Goal: Task Accomplishment & Management: Use online tool/utility

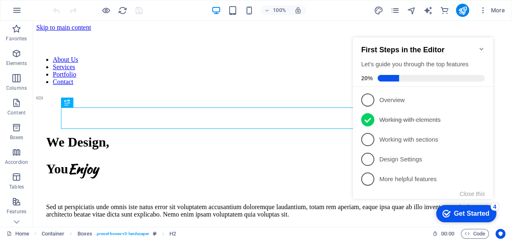
scroll to position [240, 0]
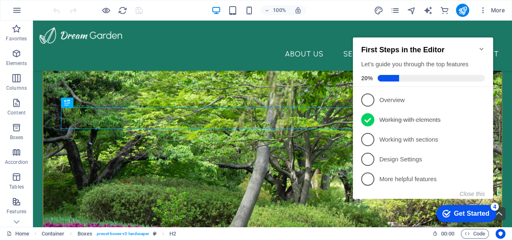
click at [480, 48] on icon "Minimize checklist" at bounding box center [481, 49] width 4 height 2
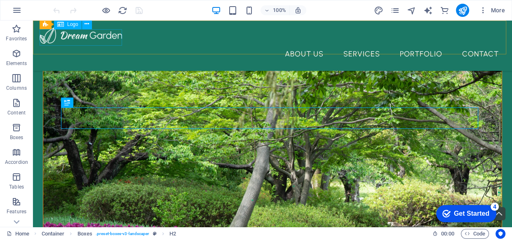
click at [73, 24] on span "Logo" at bounding box center [72, 24] width 11 height 5
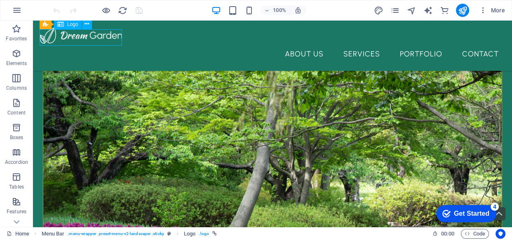
click at [73, 24] on span "Logo" at bounding box center [72, 24] width 11 height 5
select select "px"
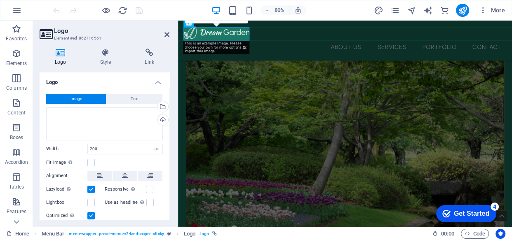
click at [62, 51] on icon at bounding box center [61, 53] width 42 height 8
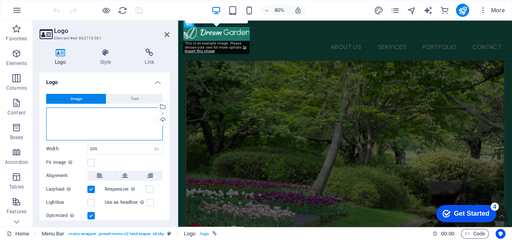
click at [114, 134] on div "Drag files here, click to choose files or select files from Files or our free s…" at bounding box center [104, 124] width 117 height 33
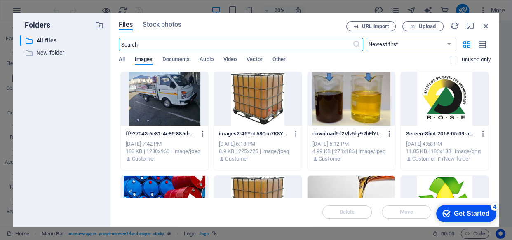
scroll to position [230, 0]
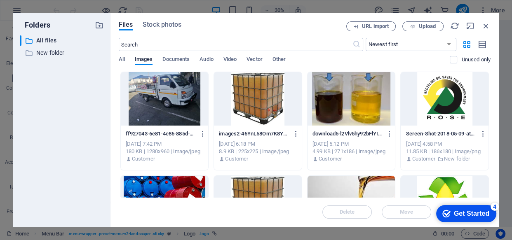
drag, startPoint x: 491, startPoint y: 103, endPoint x: 497, endPoint y: 138, distance: 35.0
click at [497, 138] on div "Files Stock photos URL import Upload ​ Newest first Oldest first Name (A-Z) Nam…" at bounding box center [304, 120] width 388 height 214
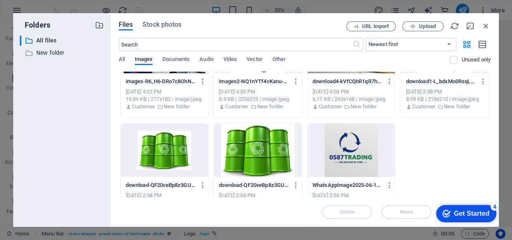
scroll to position [165, 0]
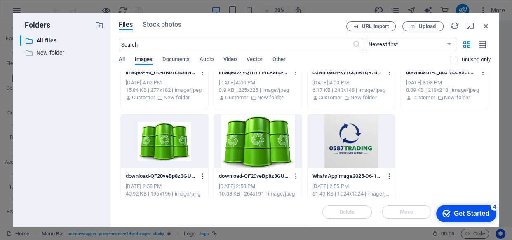
click at [362, 159] on div at bounding box center [352, 142] width 88 height 54
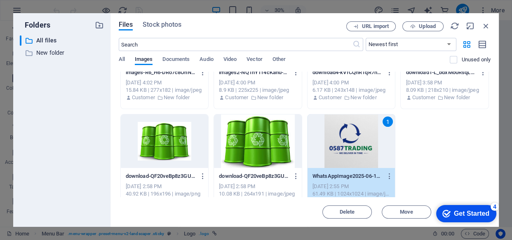
click at [366, 126] on div "1" at bounding box center [352, 142] width 88 height 54
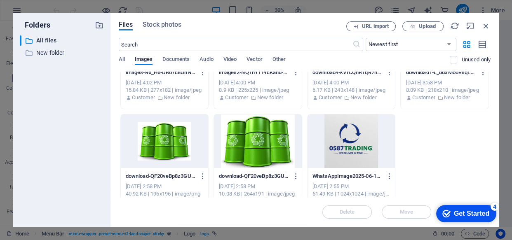
click at [366, 126] on div at bounding box center [352, 142] width 88 height 54
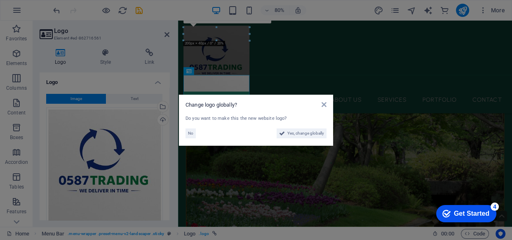
scroll to position [290, 0]
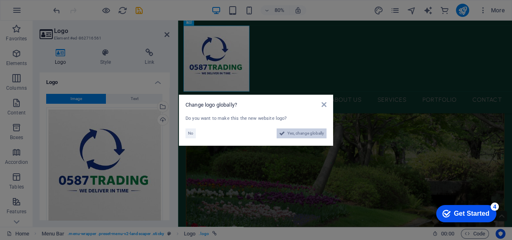
click at [292, 132] on span "Yes, change globally" at bounding box center [305, 134] width 37 height 10
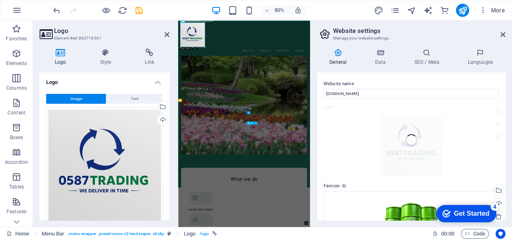
scroll to position [292, 0]
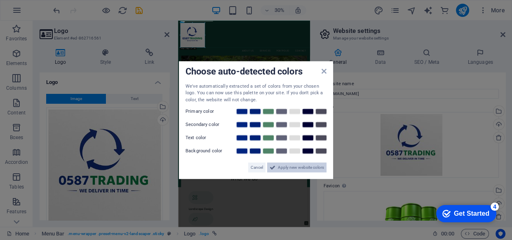
click at [294, 167] on span "Apply new website colors" at bounding box center [301, 168] width 46 height 10
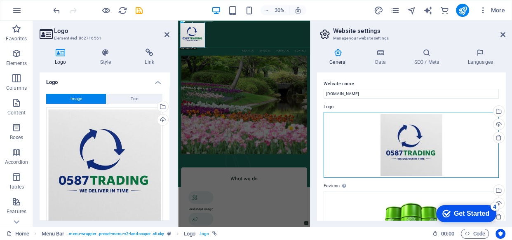
click at [400, 130] on div "Drag files here, click to choose files or select files from Files or our free s…" at bounding box center [411, 145] width 175 height 66
click at [400, 130] on body "[DOMAIN_NAME] Home Favorites Elements Columns Content Boxes Accordion Tables Fe…" at bounding box center [256, 120] width 512 height 240
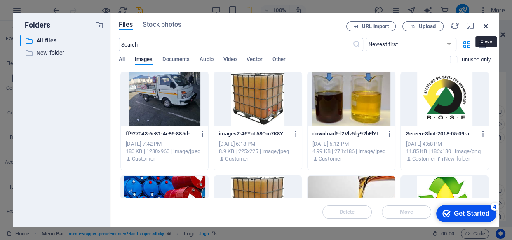
click at [484, 26] on icon "button" at bounding box center [485, 25] width 9 height 9
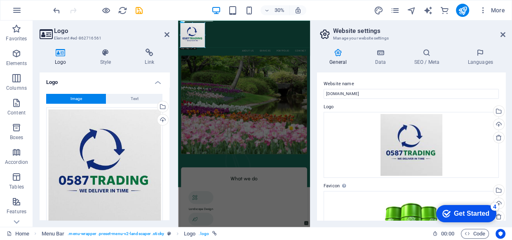
scroll to position [282, 0]
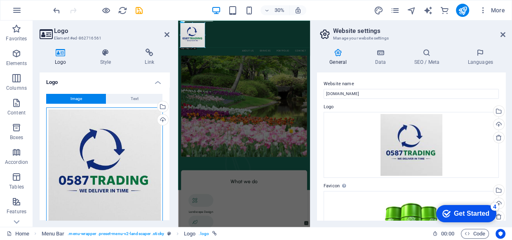
click at [80, 143] on div "Drag files here, click to choose files or select files from Files or our free s…" at bounding box center [104, 166] width 117 height 117
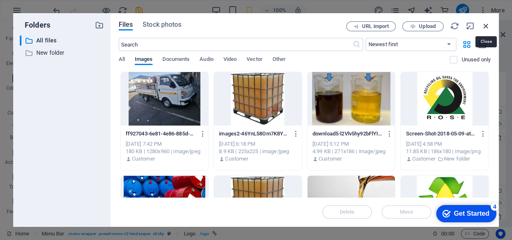
click at [483, 27] on icon "button" at bounding box center [485, 25] width 9 height 9
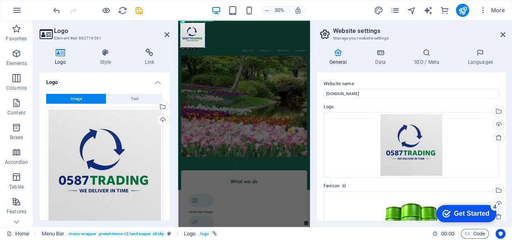
scroll to position [272, 0]
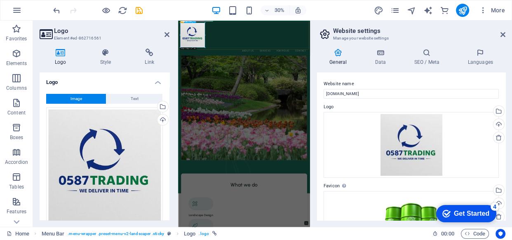
click at [245, 72] on div at bounding box center [398, 68] width 427 height 82
click at [161, 120] on div "Upload" at bounding box center [162, 121] width 12 height 12
drag, startPoint x: 168, startPoint y: 134, endPoint x: 164, endPoint y: 185, distance: 50.8
click at [167, 147] on div "Image Text Drag files here, click to choose files or select files from Files or…" at bounding box center [105, 199] width 130 height 224
drag, startPoint x: 158, startPoint y: 212, endPoint x: 160, endPoint y: 220, distance: 8.5
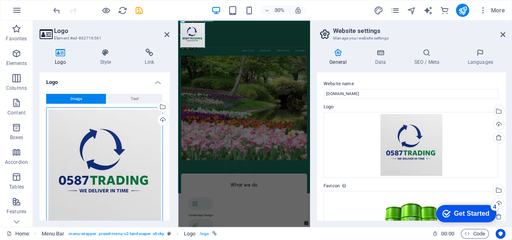
click at [160, 220] on div "Drag files here, click to choose files or select files from Files or our free s…" at bounding box center [104, 166] width 117 height 117
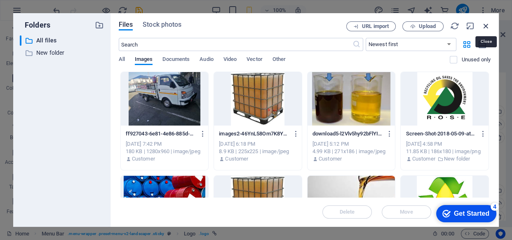
click at [484, 24] on icon "button" at bounding box center [485, 25] width 9 height 9
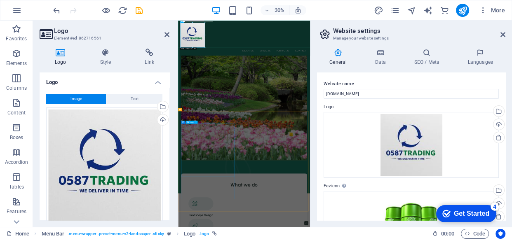
scroll to position [261, 0]
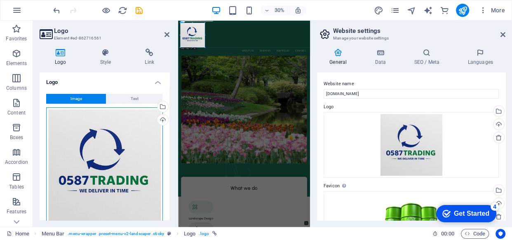
click at [97, 199] on div "Drag files here, click to choose files or select files from Files or our free s…" at bounding box center [104, 166] width 117 height 117
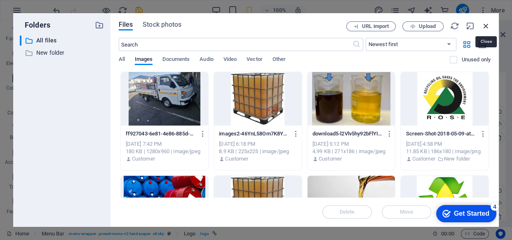
click at [486, 26] on icon "button" at bounding box center [485, 25] width 9 height 9
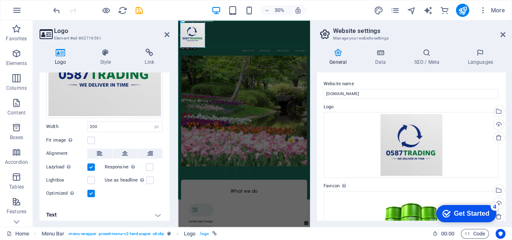
scroll to position [109, 0]
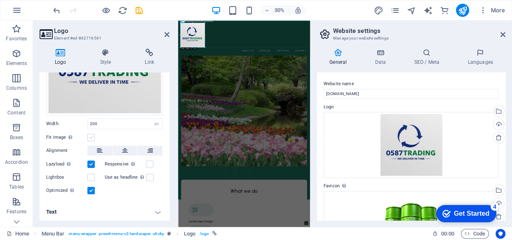
click at [88, 134] on label at bounding box center [90, 137] width 7 height 7
click at [0, 0] on input "Fit image Automatically fit image to a fixed width and height" at bounding box center [0, 0] width 0 height 0
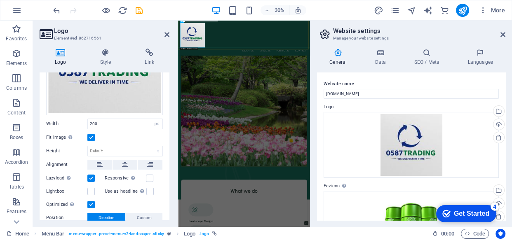
click at [350, 93] on div "About Us Services Portfolio Contact" at bounding box center [398, 79] width 440 height 116
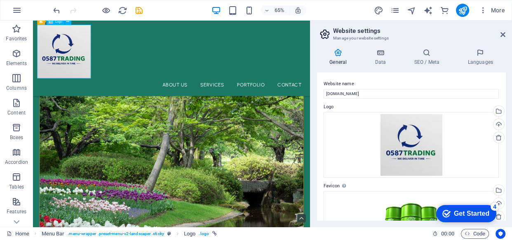
drag, startPoint x: 105, startPoint y: 76, endPoint x: 97, endPoint y: 77, distance: 7.9
click at [97, 77] on div at bounding box center [246, 68] width 413 height 82
click at [101, 62] on div at bounding box center [246, 68] width 413 height 82
select select "px"
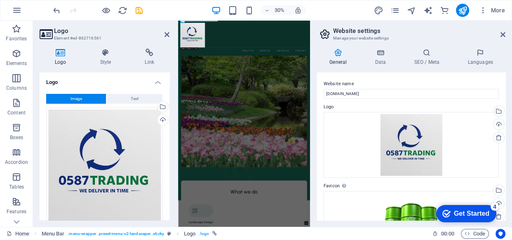
scroll to position [251, 0]
click at [106, 50] on icon at bounding box center [106, 53] width 42 height 8
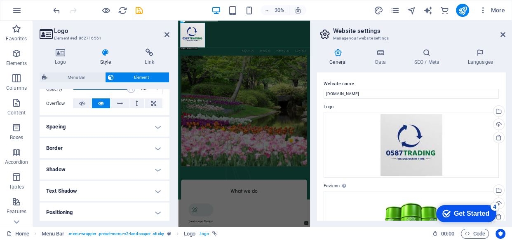
scroll to position [141, 0]
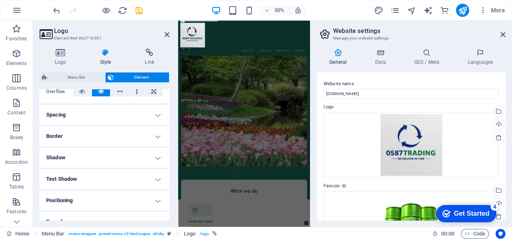
click at [167, 176] on h4 "Text Shadow" at bounding box center [105, 179] width 130 height 20
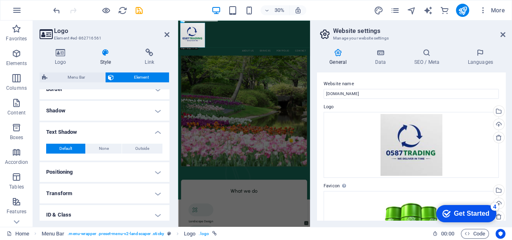
scroll to position [202, 0]
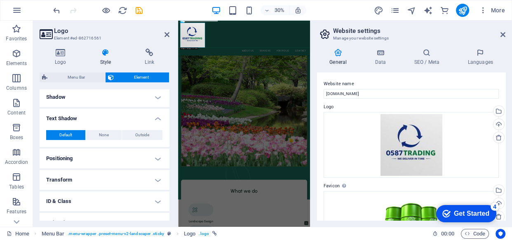
click at [170, 209] on div "Logo Style Link Logo Image Text Drag files here, click to choose files or selec…" at bounding box center [104, 134] width 143 height 185
click at [157, 179] on h4 "Transform" at bounding box center [105, 180] width 130 height 20
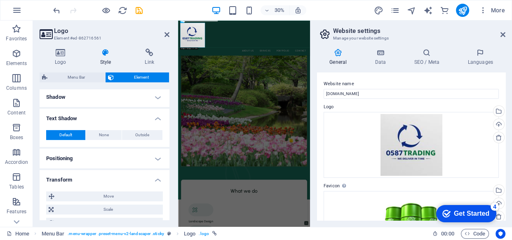
drag, startPoint x: 169, startPoint y: 177, endPoint x: 170, endPoint y: 185, distance: 8.3
click at [170, 185] on div "Logo Style Link Logo Image Text Drag files here, click to choose files or selec…" at bounding box center [104, 134] width 143 height 185
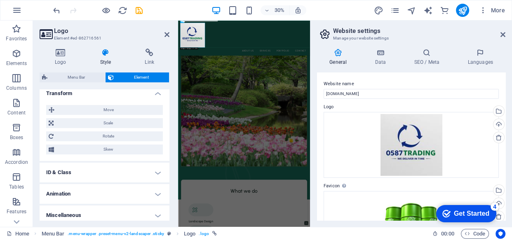
scroll to position [293, 0]
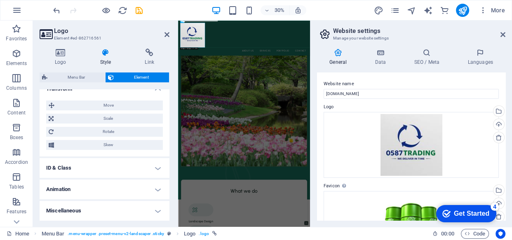
click at [157, 188] on h4 "Animation" at bounding box center [105, 190] width 130 height 20
click at [159, 165] on h4 "ID & Class" at bounding box center [105, 168] width 130 height 20
drag, startPoint x: 169, startPoint y: 162, endPoint x: 169, endPoint y: 181, distance: 19.0
click at [169, 181] on div "Layout How this element expands within the layout (Flexbox). Size Default auto …" at bounding box center [105, 154] width 130 height 131
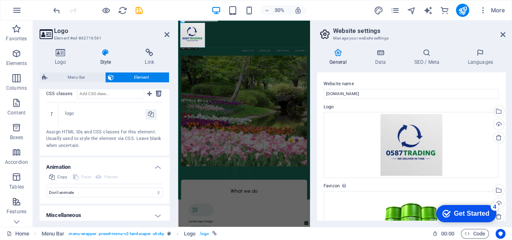
scroll to position [417, 0]
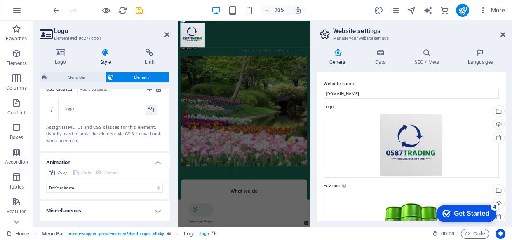
click at [156, 207] on h4 "Miscellaneous" at bounding box center [105, 211] width 130 height 20
drag, startPoint x: 168, startPoint y: 201, endPoint x: 171, endPoint y: 215, distance: 14.7
click at [171, 215] on div "Logo Style Link Logo Image Text Drag files here, click to choose files or selec…" at bounding box center [104, 134] width 143 height 185
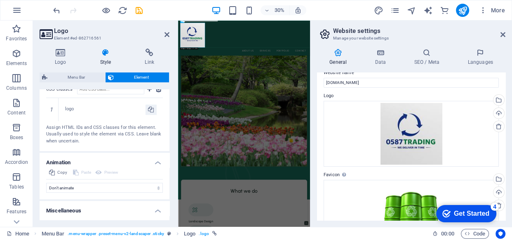
scroll to position [0, 0]
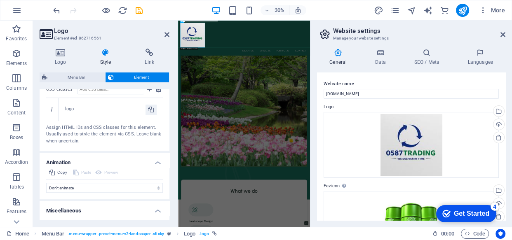
drag, startPoint x: 406, startPoint y: 132, endPoint x: 433, endPoint y: 27, distance: 108.6
click at [433, 27] on h2 "Website settings" at bounding box center [419, 30] width 172 height 7
click at [376, 7] on icon "design" at bounding box center [377, 10] width 9 height 9
select select "px"
select select "500"
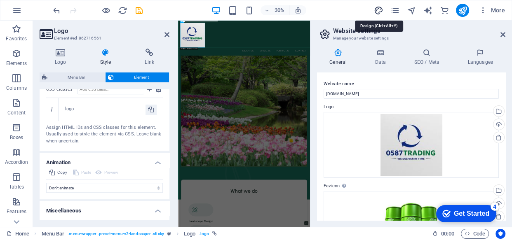
select select "px"
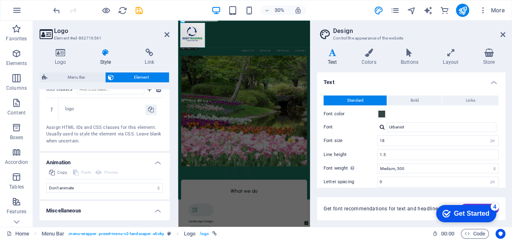
drag, startPoint x: 507, startPoint y: 127, endPoint x: 509, endPoint y: 161, distance: 33.9
click at [509, 161] on div "Variants Text Colors Buttons Layout Store Text Standard Bold Links Font color F…" at bounding box center [411, 134] width 202 height 185
click at [453, 56] on icon at bounding box center [450, 53] width 37 height 8
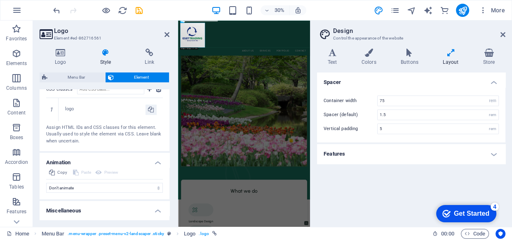
click at [493, 152] on h4 "Features" at bounding box center [411, 154] width 188 height 20
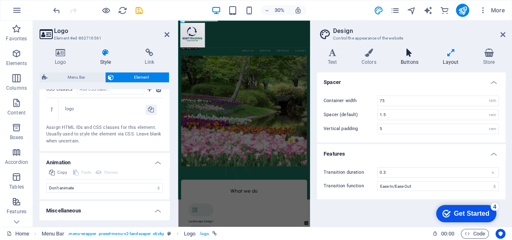
click at [410, 52] on icon at bounding box center [409, 53] width 39 height 8
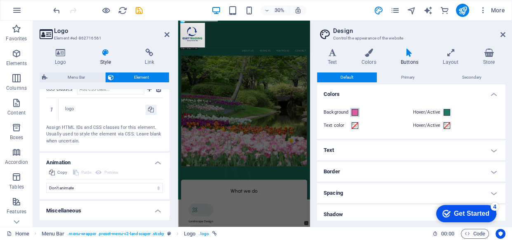
click at [353, 108] on button "Background" at bounding box center [354, 112] width 9 height 9
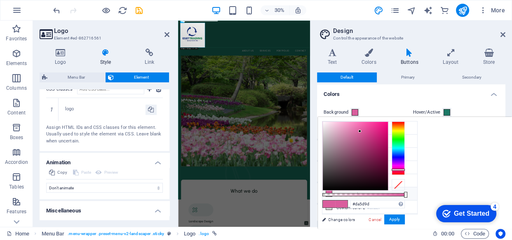
click at [324, 220] on div "#da5d9d Supported formats #0852ed rgb(8, 82, 237) rgba(8, 82, 237, 90%) hsv(221…" at bounding box center [363, 232] width 91 height 231
click at [322, 218] on div "#da5d9d Supported formats #0852ed rgb(8, 82, 237) rgba(8, 82, 237, 90%) hsv(221…" at bounding box center [363, 232] width 91 height 231
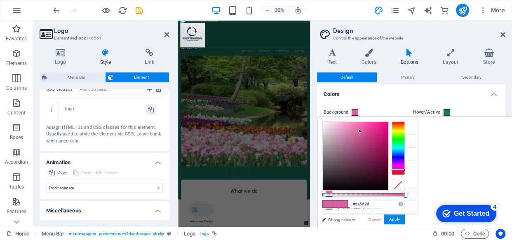
click at [326, 220] on div "#da5d9d Supported formats #0852ed rgb(8, 82, 237) rgba(8, 82, 237, 90%) hsv(221…" at bounding box center [363, 232] width 91 height 231
drag, startPoint x: 326, startPoint y: 220, endPoint x: 334, endPoint y: 219, distance: 7.8
click at [334, 219] on div "#da5d9d Supported formats #0852ed rgb(8, 82, 237) rgba(8, 82, 237, 90%) hsv(221…" at bounding box center [363, 232] width 91 height 231
drag, startPoint x: 334, startPoint y: 219, endPoint x: 354, endPoint y: 207, distance: 23.7
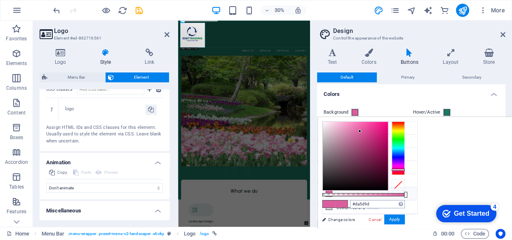
click at [354, 207] on div "#da5d9d Supported formats #0852ed rgb(8, 82, 237) rgba(8, 82, 237, 90%) hsv(221…" at bounding box center [363, 232] width 91 height 231
click at [354, 207] on input "#da5d9d" at bounding box center [377, 204] width 55 height 8
type input "rgba(218, 93, 157, 0)"
drag, startPoint x: 406, startPoint y: 193, endPoint x: 296, endPoint y: 194, distance: 110.9
click at [296, 194] on body "[DOMAIN_NAME] Home Favorites Elements Columns Content Boxes Accordion Tables Fe…" at bounding box center [256, 120] width 512 height 240
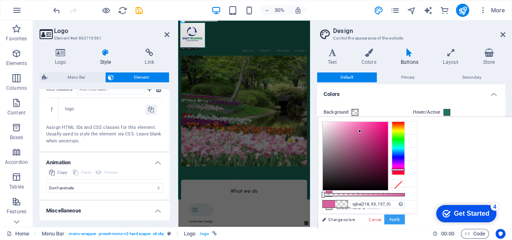
click at [394, 218] on button "Apply" at bounding box center [394, 220] width 21 height 10
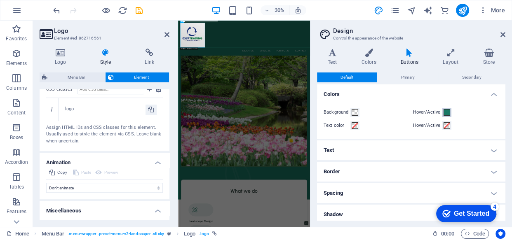
click at [444, 110] on span at bounding box center [447, 112] width 7 height 7
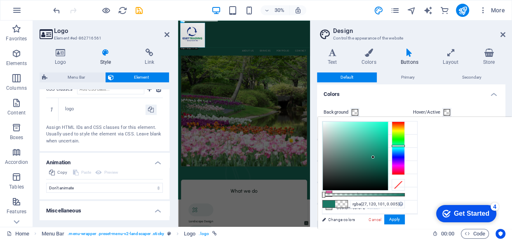
type input "rgba(27, 120, 101, 0)"
drag, startPoint x: 405, startPoint y: 193, endPoint x: 322, endPoint y: 194, distance: 83.7
click at [322, 194] on div at bounding box center [323, 195] width 3 height 6
click at [389, 217] on button "Apply" at bounding box center [394, 220] width 21 height 10
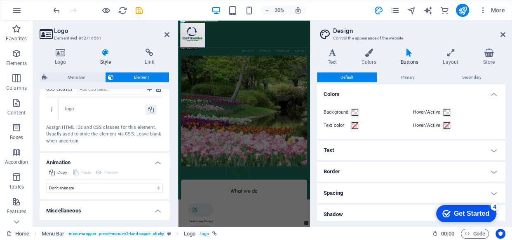
drag, startPoint x: 505, startPoint y: 87, endPoint x: 510, endPoint y: 128, distance: 42.0
click at [510, 128] on div "Variants Text Colors Buttons Layout Store Text Standard Bold Links Font color F…" at bounding box center [411, 134] width 202 height 185
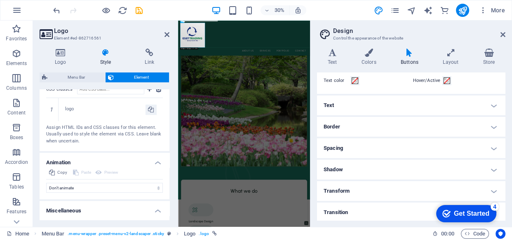
scroll to position [47, 0]
click at [500, 33] on h2 "Design" at bounding box center [419, 30] width 172 height 7
click at [503, 33] on icon at bounding box center [502, 34] width 5 height 7
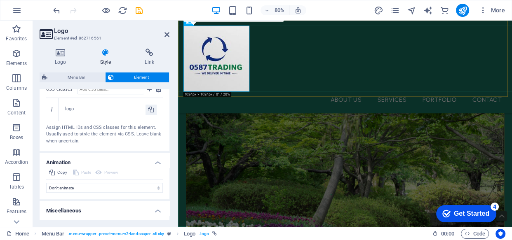
scroll to position [249, 0]
click at [394, 87] on div "About Us Services Portfolio Contact" at bounding box center [387, 79] width 418 height 116
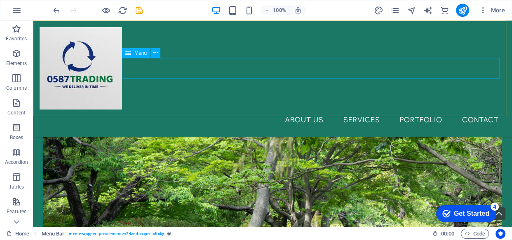
scroll to position [245, 0]
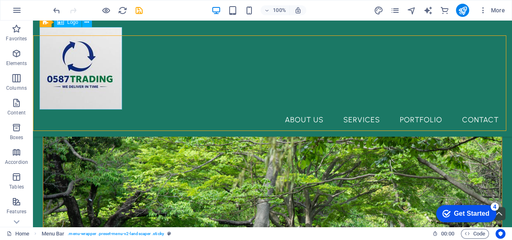
click at [83, 51] on div at bounding box center [273, 68] width 466 height 82
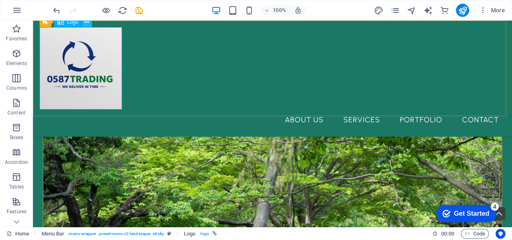
click at [88, 24] on icon at bounding box center [87, 22] width 5 height 9
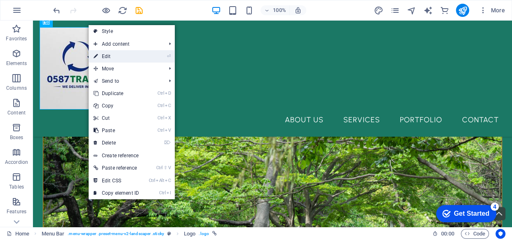
click at [107, 54] on link "⏎ Edit" at bounding box center [116, 56] width 55 height 12
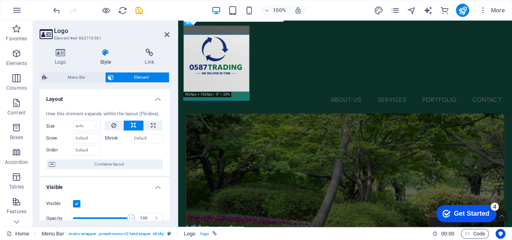
click at [107, 54] on icon at bounding box center [106, 53] width 42 height 8
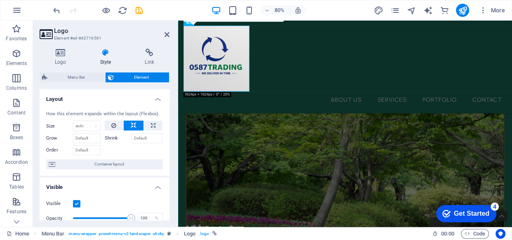
scroll to position [234, 0]
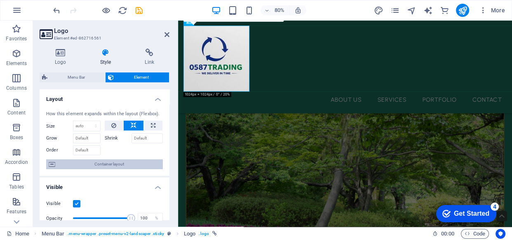
click at [136, 162] on span "Container layout" at bounding box center [109, 165] width 103 height 10
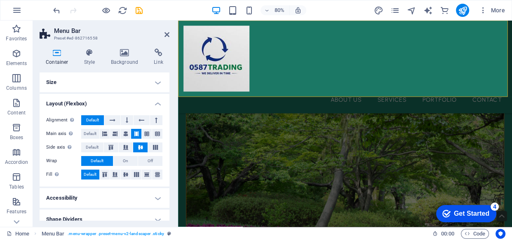
drag, startPoint x: 168, startPoint y: 143, endPoint x: 168, endPoint y: 190, distance: 46.6
click at [168, 190] on ul "Size Height Default px rem % vh vw Min. height None px rem % vh vw Width Defaul…" at bounding box center [105, 151] width 130 height 157
drag, startPoint x: 168, startPoint y: 190, endPoint x: 168, endPoint y: 214, distance: 24.7
click at [168, 214] on ul "Size Height Default px rem % vh vw Min. height None px rem % vh vw Width Defaul…" at bounding box center [105, 151] width 130 height 157
drag, startPoint x: 168, startPoint y: 208, endPoint x: 169, endPoint y: 218, distance: 10.4
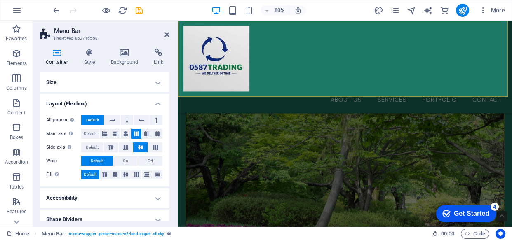
click at [169, 218] on div "Container Style Background Link Size Height Default px rem % vh vw Min. height …" at bounding box center [104, 134] width 143 height 185
click at [168, 173] on div "Alignment Determines the flex direction. Default Main axis Determine how elemen…" at bounding box center [105, 148] width 130 height 78
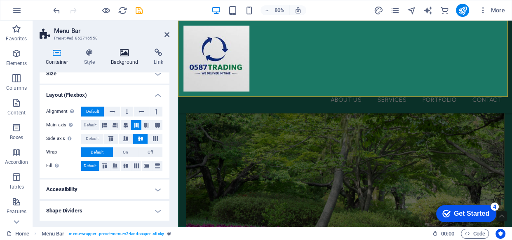
click at [120, 52] on icon at bounding box center [125, 53] width 40 height 8
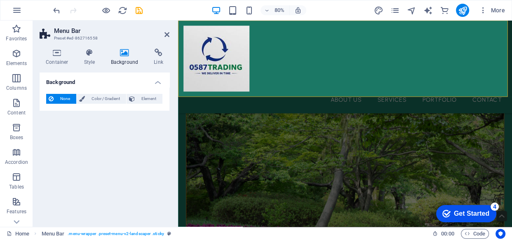
click at [69, 101] on span "None" at bounding box center [65, 99] width 18 height 10
click at [69, 100] on span "None" at bounding box center [65, 99] width 18 height 10
click at [88, 101] on span "Color / Gradient" at bounding box center [105, 99] width 36 height 10
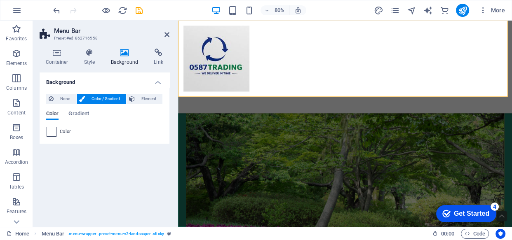
click at [49, 133] on span at bounding box center [51, 131] width 9 height 9
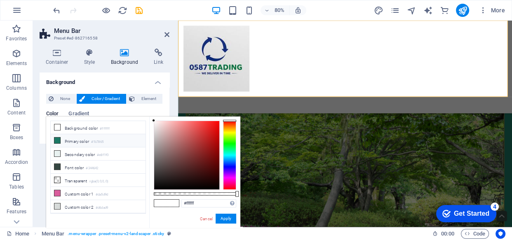
click at [56, 138] on icon at bounding box center [57, 141] width 6 height 6
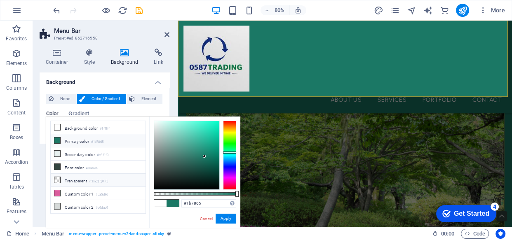
click at [117, 176] on li "Transparent rgba(0,0,0,.0)" at bounding box center [98, 180] width 95 height 13
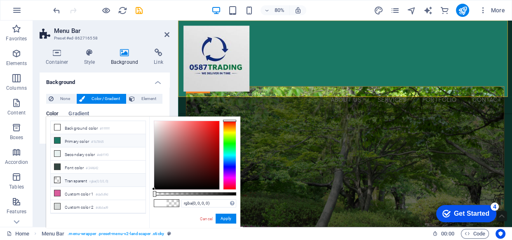
click at [76, 145] on li "Primary color #1b7865" at bounding box center [98, 140] width 95 height 13
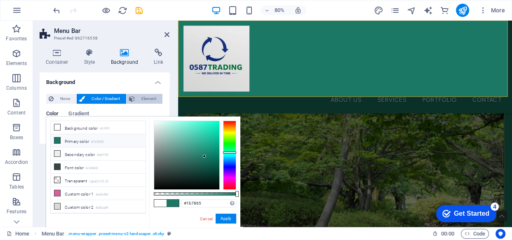
click at [146, 96] on span "Element" at bounding box center [148, 99] width 23 height 10
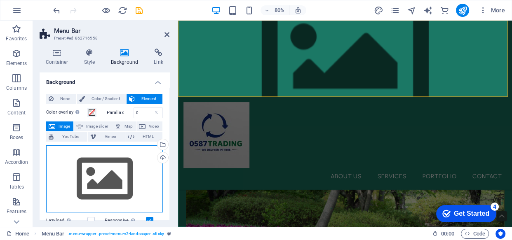
click at [92, 188] on div "Drag files here, click to choose files or select files from Files or our free s…" at bounding box center [104, 180] width 117 height 68
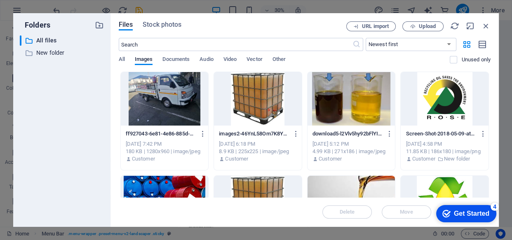
scroll to position [235, 0]
click at [165, 97] on div at bounding box center [165, 99] width 88 height 54
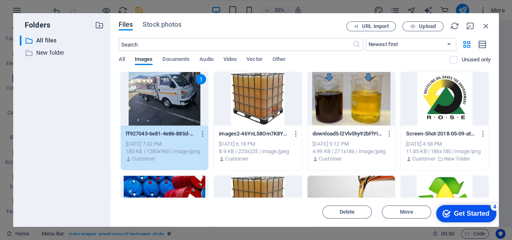
click at [153, 182] on div at bounding box center [165, 203] width 88 height 54
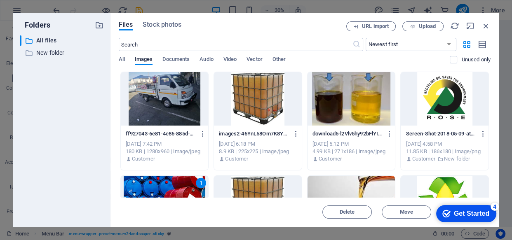
click at [153, 182] on div "1" at bounding box center [165, 203] width 88 height 54
click at [153, 182] on div "Drag files here, click to choose files or select files from Files or our free s…" at bounding box center [104, 180] width 117 height 68
click at [167, 182] on div at bounding box center [165, 203] width 88 height 54
click at [167, 182] on div "1" at bounding box center [165, 203] width 88 height 54
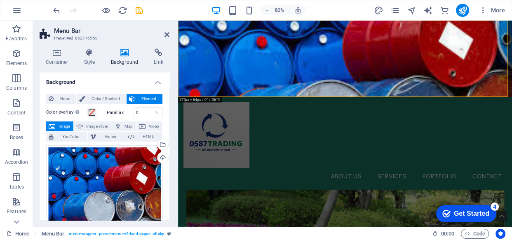
scroll to position [234, 0]
click at [113, 182] on div "Drag files here, click to choose files or select files from Files or our free s…" at bounding box center [104, 185] width 117 height 78
click at [113, 182] on body "[DOMAIN_NAME] Home Favorites Elements Columns Content Boxes Accordion Tables Fe…" at bounding box center [256, 120] width 512 height 240
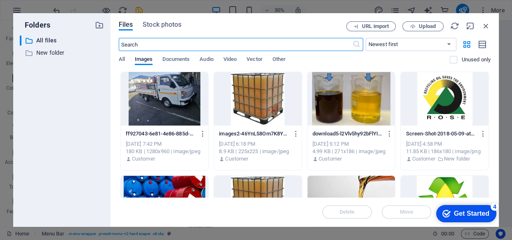
scroll to position [235, 0]
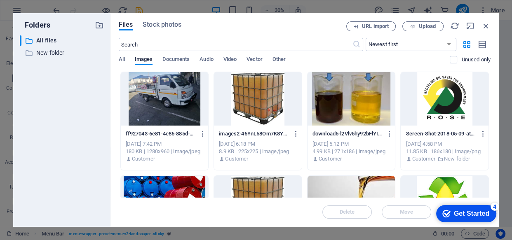
click at [372, 189] on div at bounding box center [352, 203] width 88 height 54
click at [372, 189] on div "1" at bounding box center [352, 203] width 88 height 54
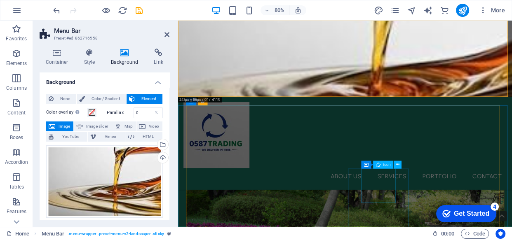
scroll to position [234, 0]
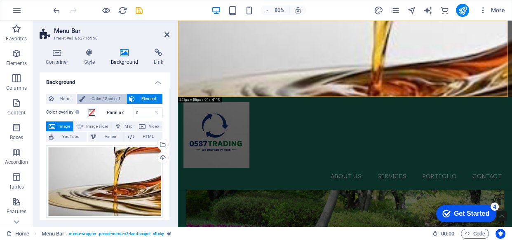
click at [102, 99] on span "Color / Gradient" at bounding box center [105, 99] width 36 height 10
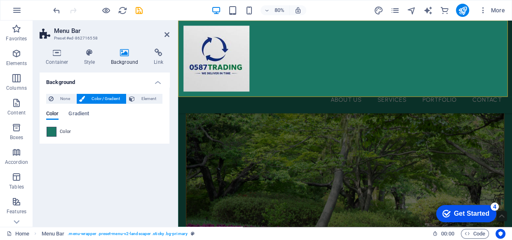
click at [48, 129] on span at bounding box center [51, 131] width 9 height 9
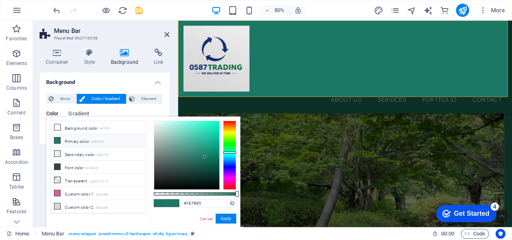
drag, startPoint x: 236, startPoint y: 193, endPoint x: 246, endPoint y: 181, distance: 16.2
click at [246, 181] on body "[DOMAIN_NAME] Home Favorites Elements Columns Content Boxes Accordion Tables Fe…" at bounding box center [256, 120] width 512 height 240
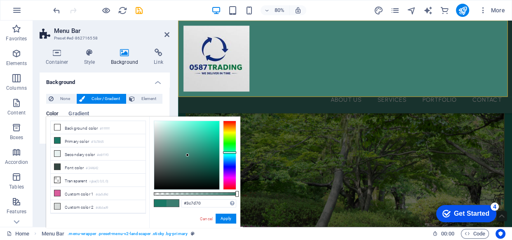
click at [188, 155] on div at bounding box center [186, 155] width 65 height 68
type input "#255f53"
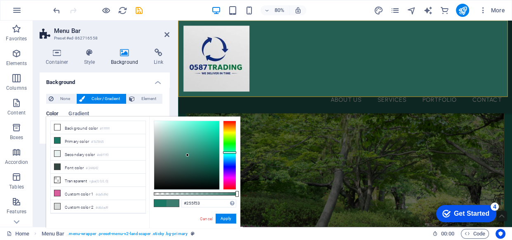
click at [193, 164] on div at bounding box center [186, 155] width 65 height 68
click at [157, 55] on icon at bounding box center [159, 53] width 22 height 8
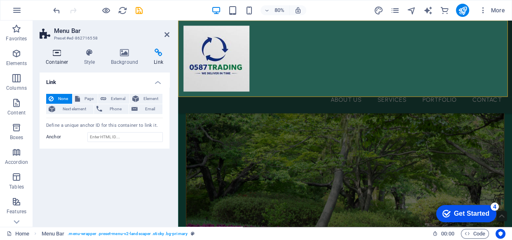
click at [55, 50] on icon at bounding box center [57, 53] width 35 height 8
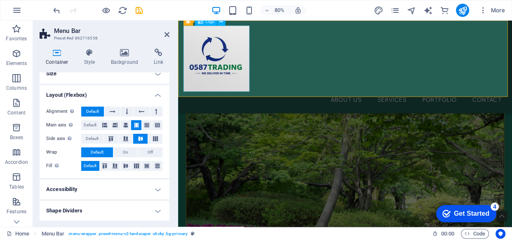
click at [251, 95] on div at bounding box center [387, 68] width 404 height 82
drag, startPoint x: 171, startPoint y: 135, endPoint x: 171, endPoint y: 152, distance: 16.9
click at [171, 153] on div "Container Style Background Link Size Height Default px rem % vh vw Min. height …" at bounding box center [104, 134] width 143 height 185
click at [152, 209] on h4 "Shape Dividers" at bounding box center [105, 211] width 130 height 20
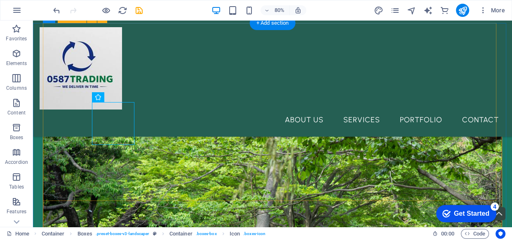
scroll to position [359, 0]
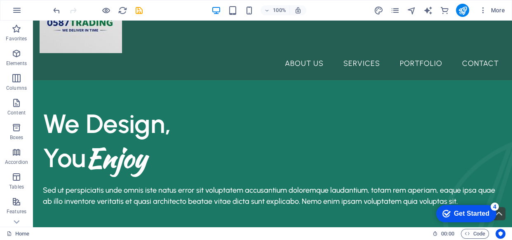
scroll to position [41, 0]
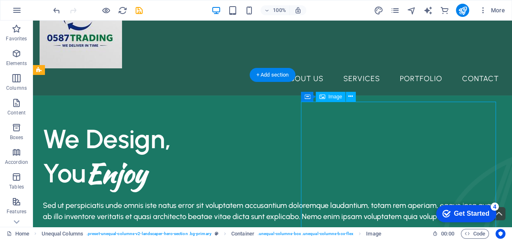
select select "%"
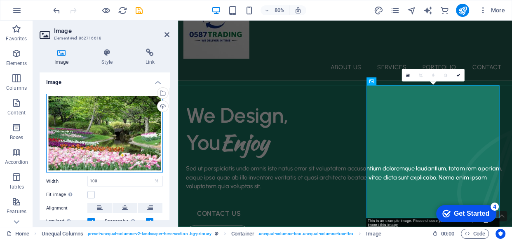
click at [125, 122] on div "Drag files here, click to choose files or select files from Files or our free s…" at bounding box center [104, 133] width 117 height 79
click at [125, 122] on body "[DOMAIN_NAME] Home Favorites Elements Columns Content Boxes Accordion Tables Fe…" at bounding box center [256, 120] width 512 height 240
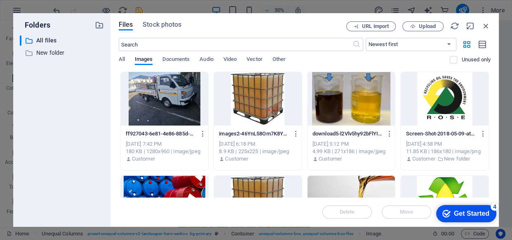
drag, startPoint x: 488, startPoint y: 98, endPoint x: 491, endPoint y: 115, distance: 16.6
click at [491, 114] on div "Files Stock photos URL import Upload ​ Newest first Oldest first Name (A-Z) Nam…" at bounding box center [304, 120] width 388 height 214
drag, startPoint x: 491, startPoint y: 115, endPoint x: 491, endPoint y: 124, distance: 8.3
click at [491, 124] on div "Files Stock photos URL import Upload ​ Newest first Oldest first Name (A-Z) Nam…" at bounding box center [304, 120] width 388 height 214
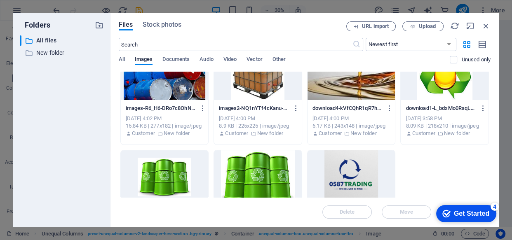
scroll to position [131, 0]
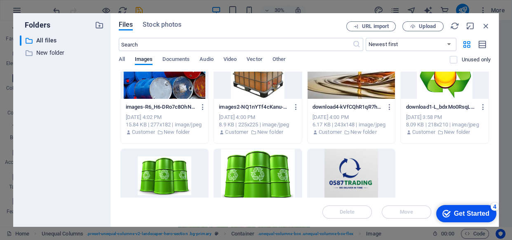
click at [254, 181] on div at bounding box center [258, 176] width 88 height 54
click at [254, 181] on div "1" at bounding box center [258, 176] width 88 height 54
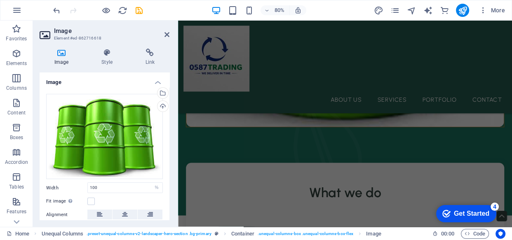
scroll to position [473, 0]
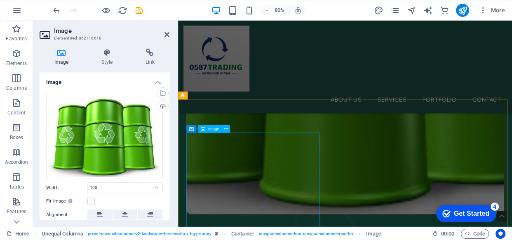
select select "%"
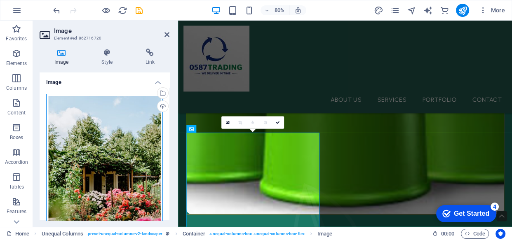
click at [109, 165] on div "Drag files here, click to choose files or select files from Files or our free s…" at bounding box center [104, 180] width 117 height 173
click at [109, 165] on body "[DOMAIN_NAME] Home Favorites Elements Columns Content Boxes Accordion Tables Fe…" at bounding box center [256, 120] width 512 height 240
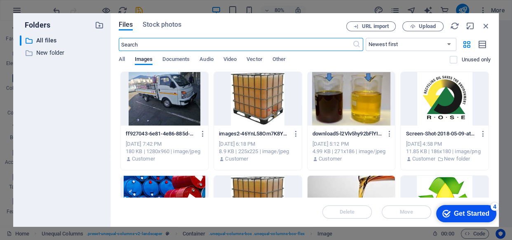
scroll to position [477, 0]
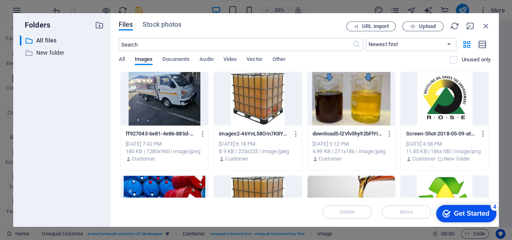
click at [173, 100] on div at bounding box center [165, 99] width 88 height 54
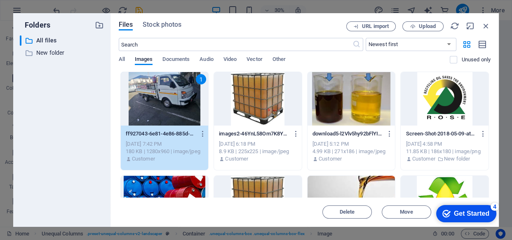
click at [173, 100] on div "1" at bounding box center [165, 99] width 88 height 54
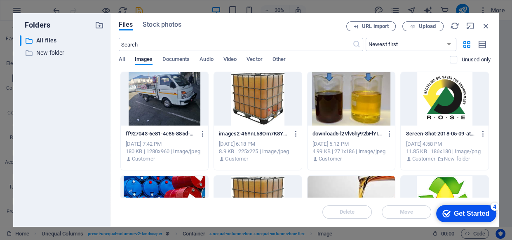
click at [173, 100] on div at bounding box center [165, 99] width 88 height 54
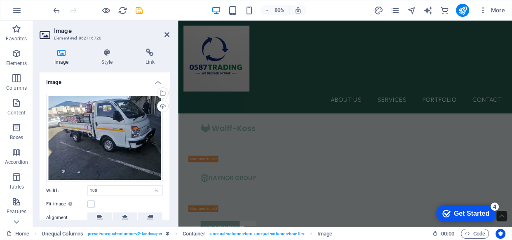
scroll to position [1944, 0]
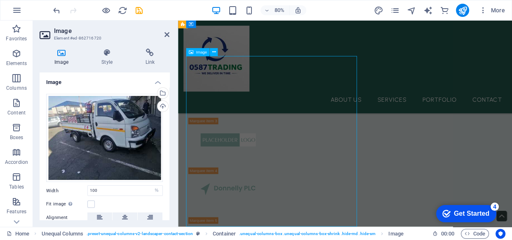
select select "%"
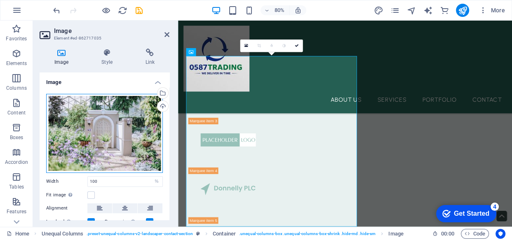
click at [148, 151] on div "Drag files here, click to choose files or select files from Files or our free s…" at bounding box center [104, 133] width 117 height 79
click at [148, 151] on body "[DOMAIN_NAME] Home Favorites Elements Columns Content Boxes Accordion Tables Fe…" at bounding box center [256, 120] width 512 height 240
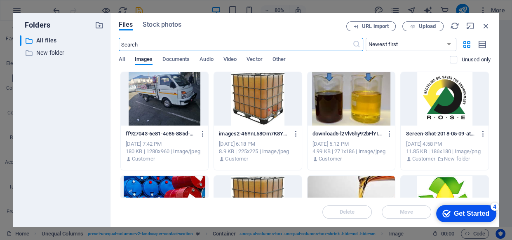
scroll to position [1947, 0]
click at [176, 187] on div at bounding box center [165, 203] width 88 height 54
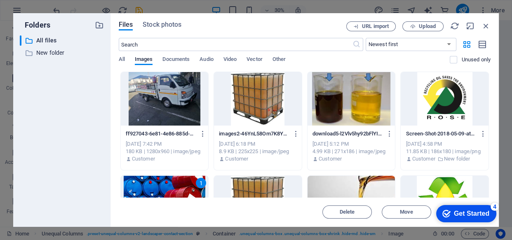
click at [176, 187] on div "1" at bounding box center [165, 203] width 88 height 54
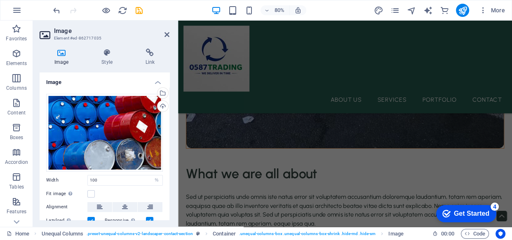
scroll to position [1484, 0]
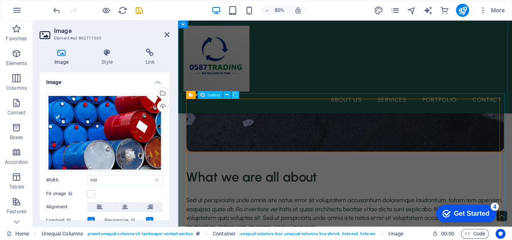
select select "4"
select select "px"
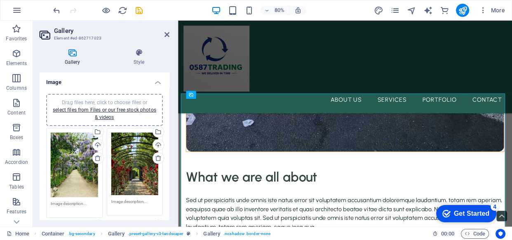
drag, startPoint x: 168, startPoint y: 102, endPoint x: 169, endPoint y: 110, distance: 8.0
click at [169, 110] on div "Gallery Style Image Drag files here, click to choose files or select files from…" at bounding box center [104, 134] width 143 height 185
drag, startPoint x: 169, startPoint y: 109, endPoint x: 168, endPoint y: 117, distance: 7.5
click at [168, 117] on div "Gallery Style Image Drag files here, click to choose files or select files from…" at bounding box center [104, 134] width 143 height 185
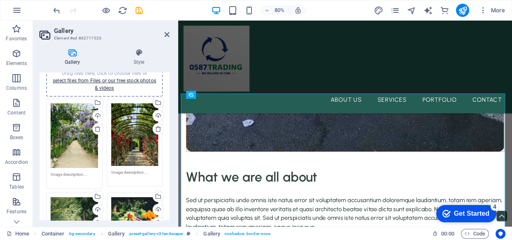
scroll to position [26, 0]
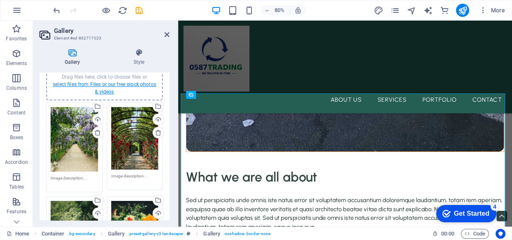
click at [137, 83] on link "select files from Files or our free stock photos & videos" at bounding box center [104, 88] width 103 height 13
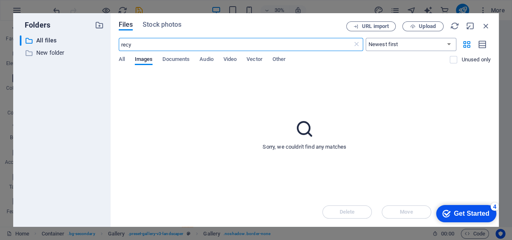
type input "recy"
click at [380, 45] on select "Newest first Oldest first Name (A-Z) Name (Z-A) Size (0-9) Size (9-0) Resolutio…" at bounding box center [411, 44] width 91 height 13
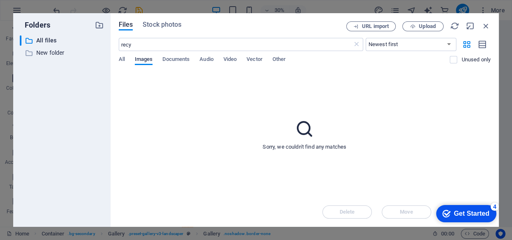
click at [141, 56] on span "Images" at bounding box center [144, 60] width 18 height 12
click at [119, 57] on span "All" at bounding box center [122, 60] width 6 height 12
